Goal: Find specific fact: Find specific fact

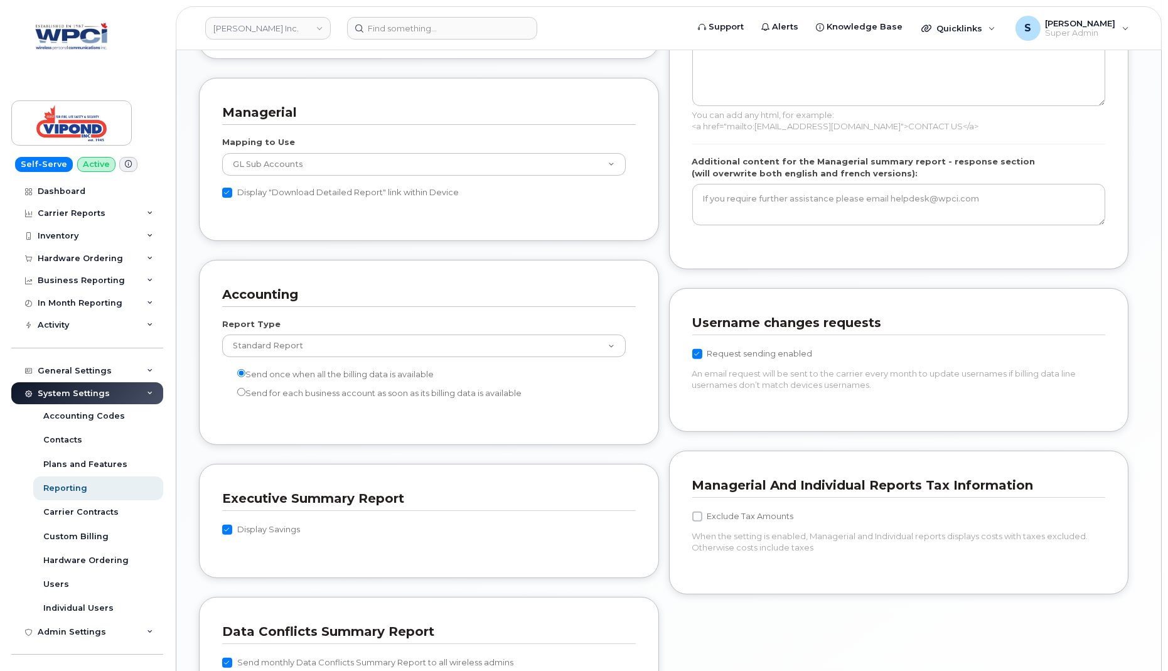
scroll to position [1015, 0]
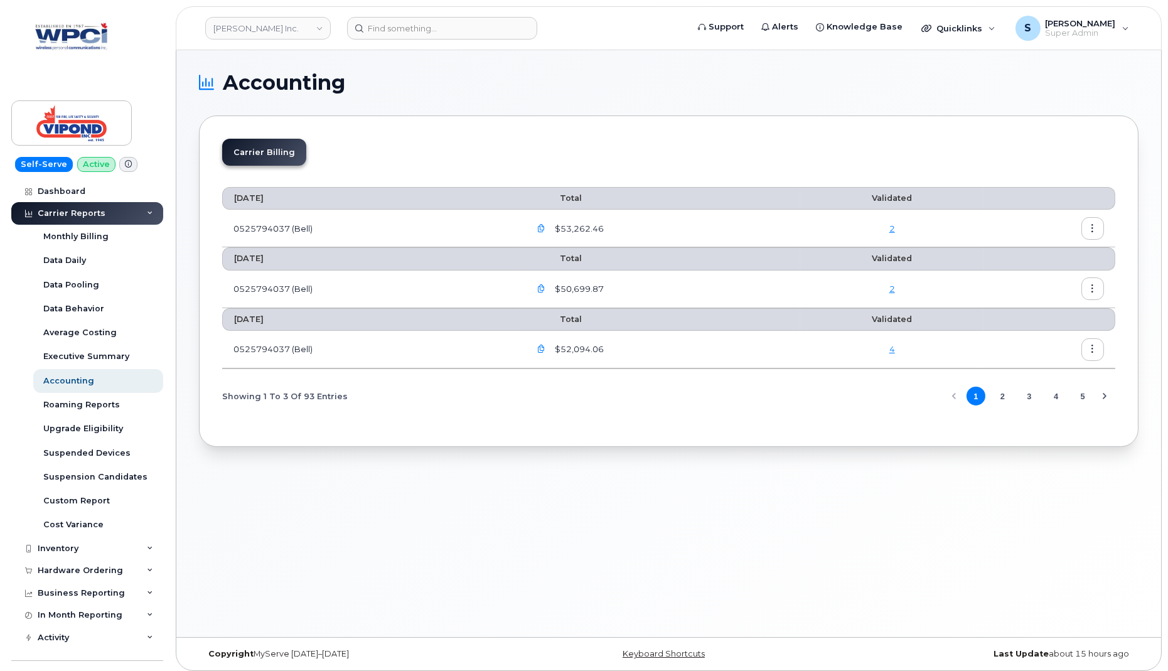
scroll to position [225, 0]
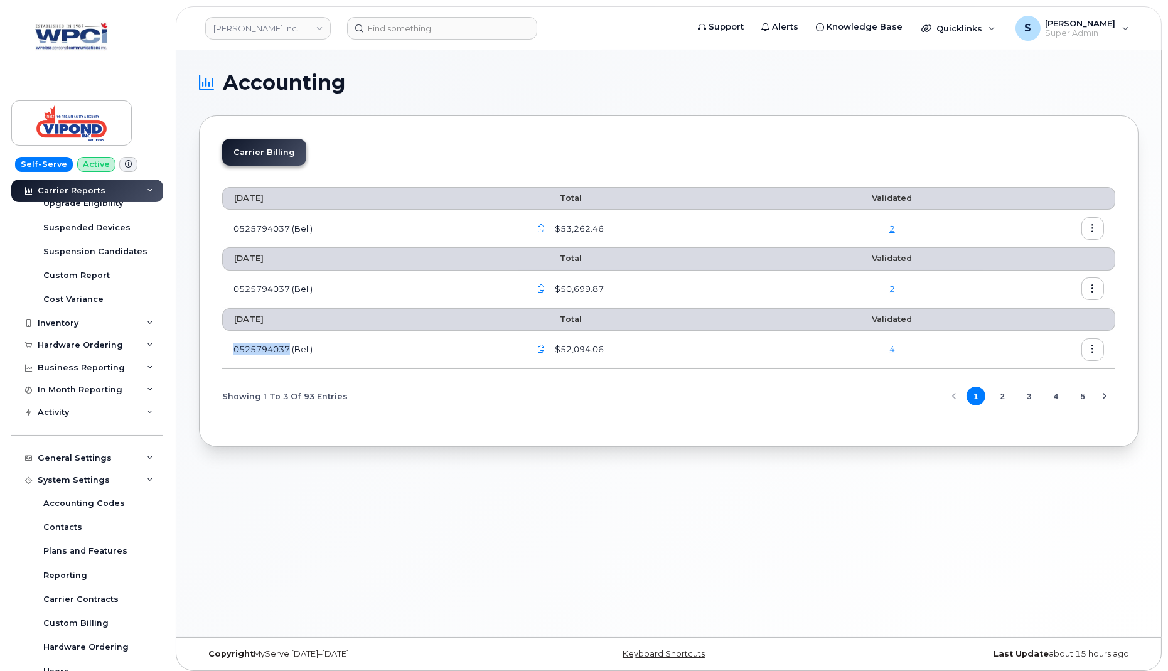
drag, startPoint x: 232, startPoint y: 348, endPoint x: 287, endPoint y: 345, distance: 55.3
type textarea "0525794037"
click at [287, 345] on td "0525794037 (Bell)" at bounding box center [370, 350] width 296 height 38
copy td "0525794037"
click at [251, 285] on td "0525794037 (Bell)" at bounding box center [370, 289] width 296 height 38
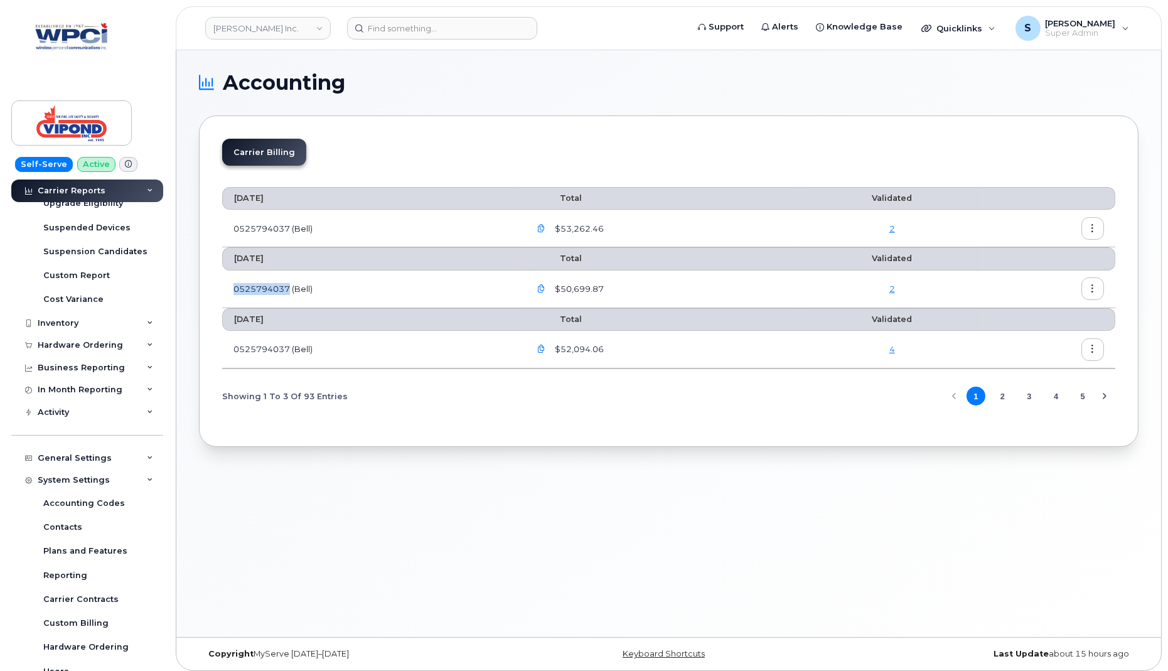
click at [251, 285] on td "0525794037 (Bell)" at bounding box center [370, 289] width 296 height 38
copy td "0525794037"
